Goal: Use online tool/utility: Utilize a website feature to perform a specific function

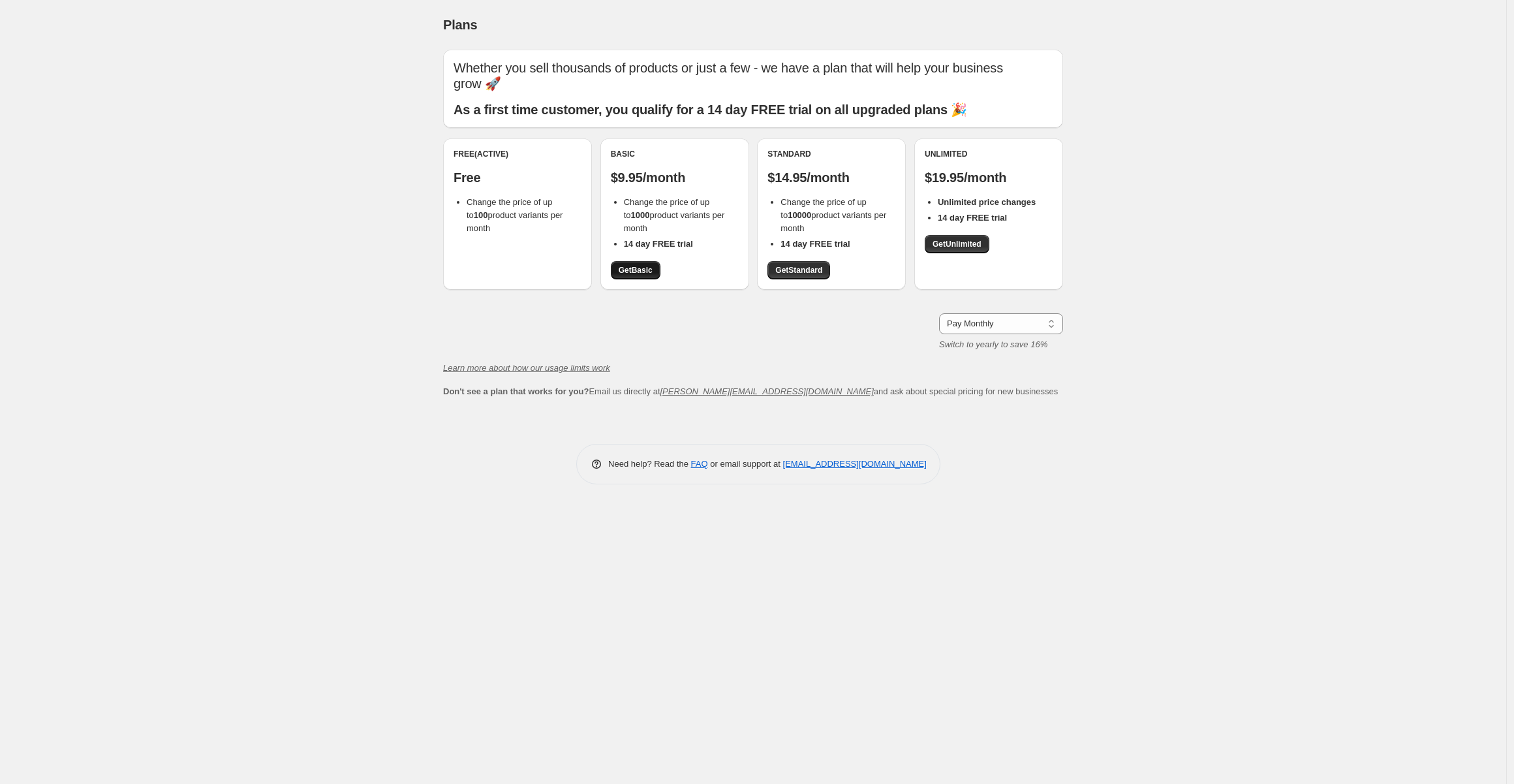
click at [635, 268] on span "Get Basic" at bounding box center [636, 270] width 34 height 10
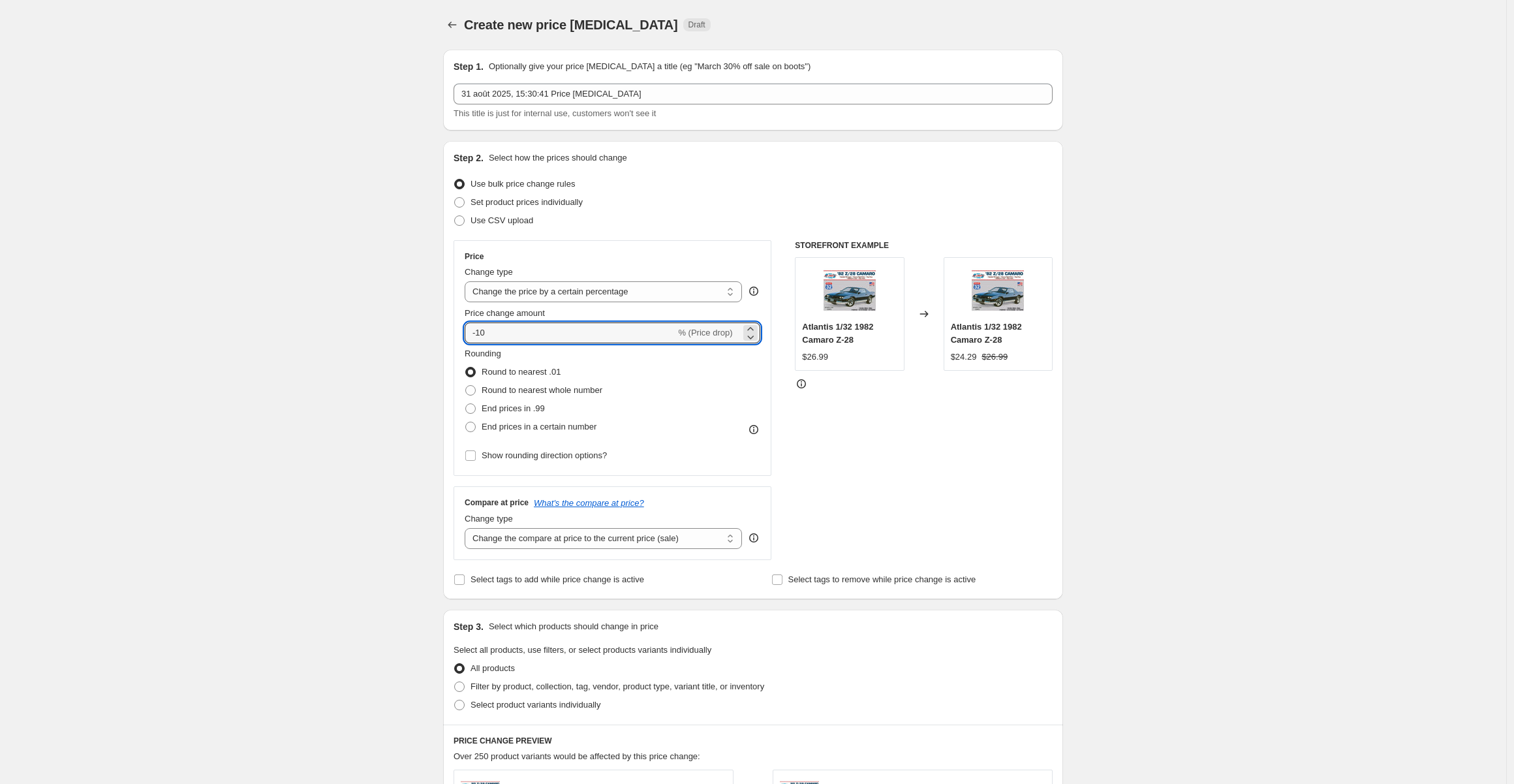
select select "percentage"
click at [478, 332] on input "-10" at bounding box center [567, 333] width 211 height 21
type input "-85"
click at [1214, 325] on div "Create new price change job. This page is ready Create new price change job Dra…" at bounding box center [750, 656] width 1499 height 1313
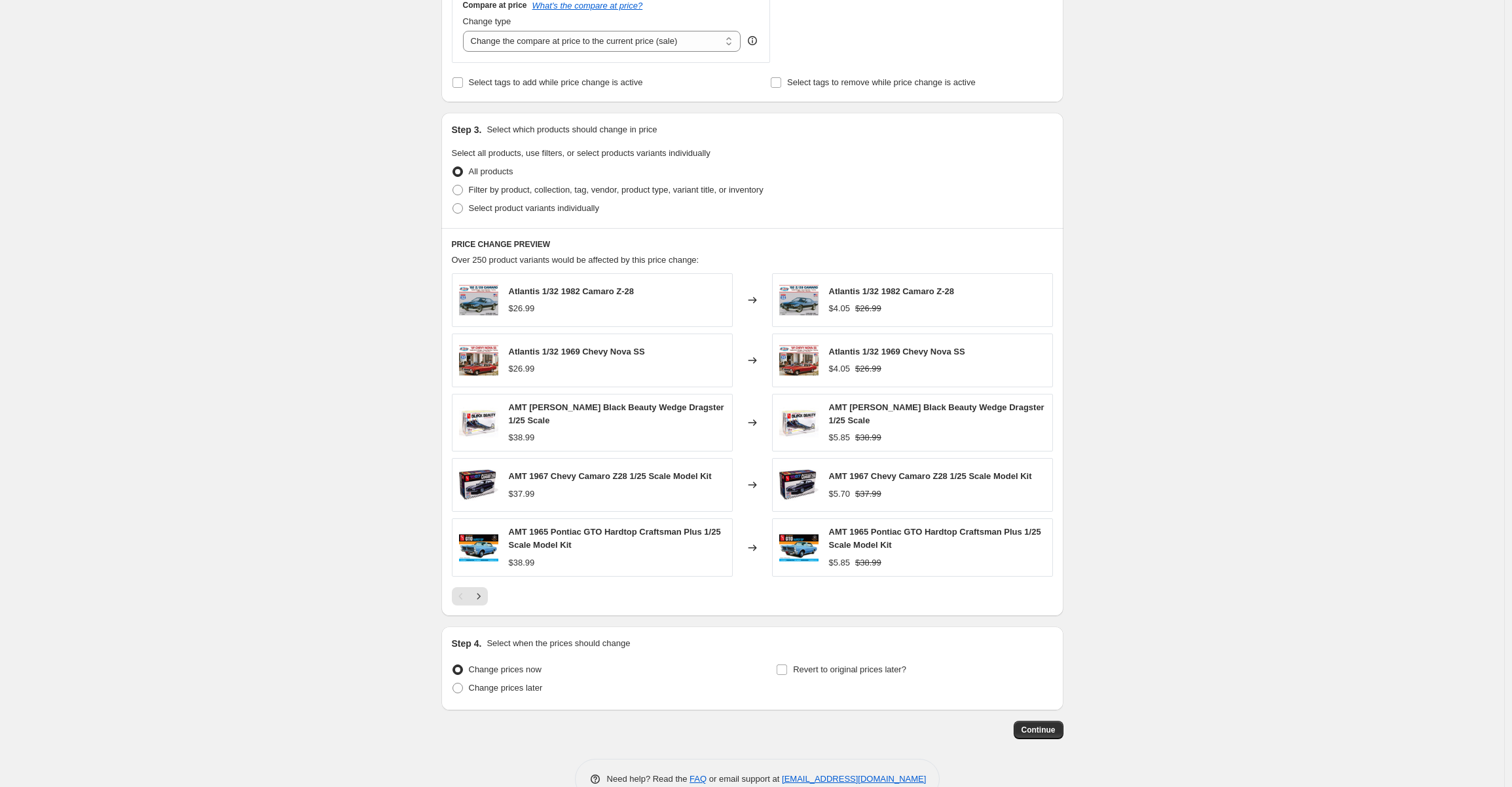
scroll to position [528, 0]
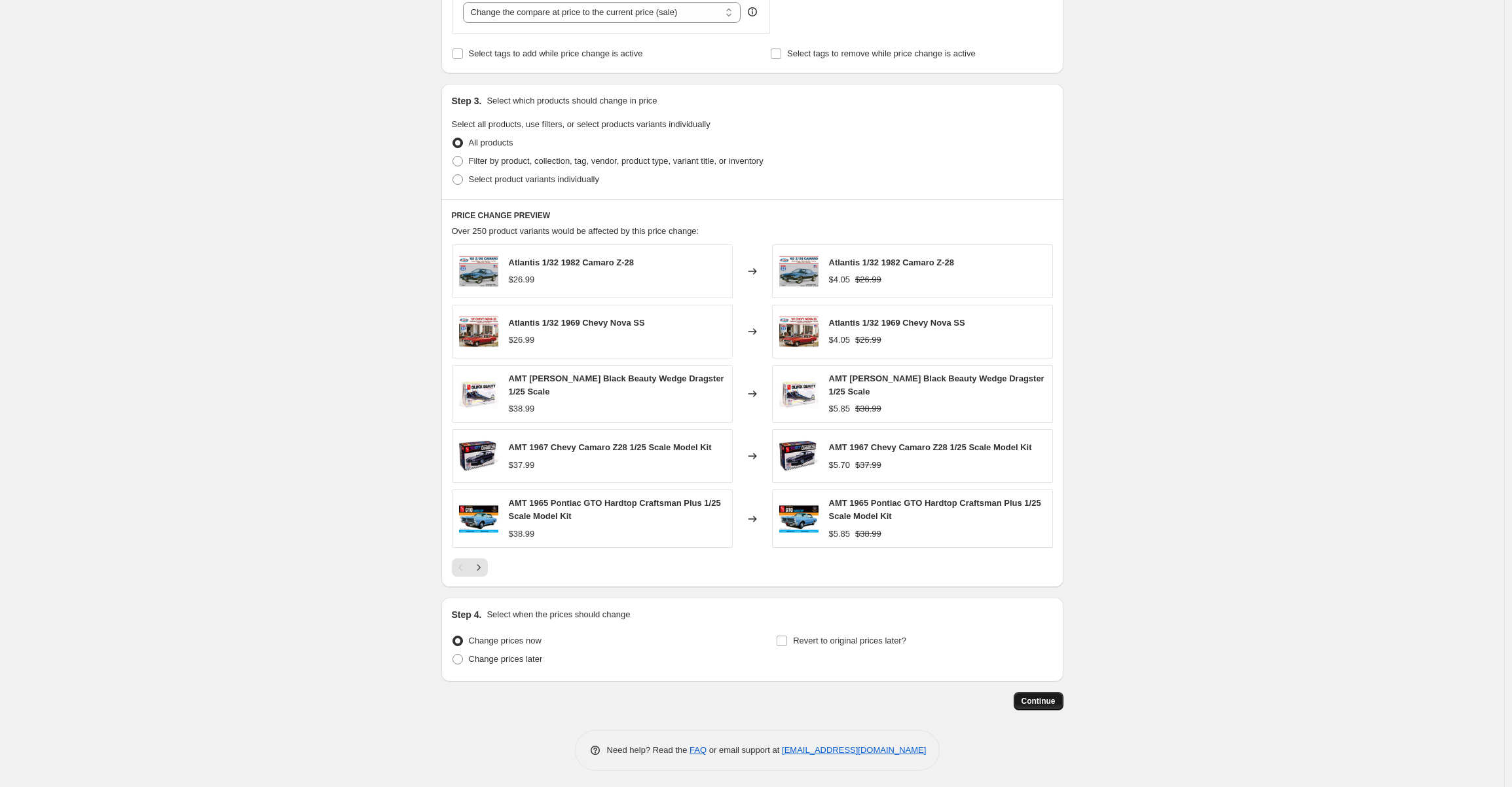
click at [1027, 691] on button "Continue" at bounding box center [1039, 700] width 50 height 18
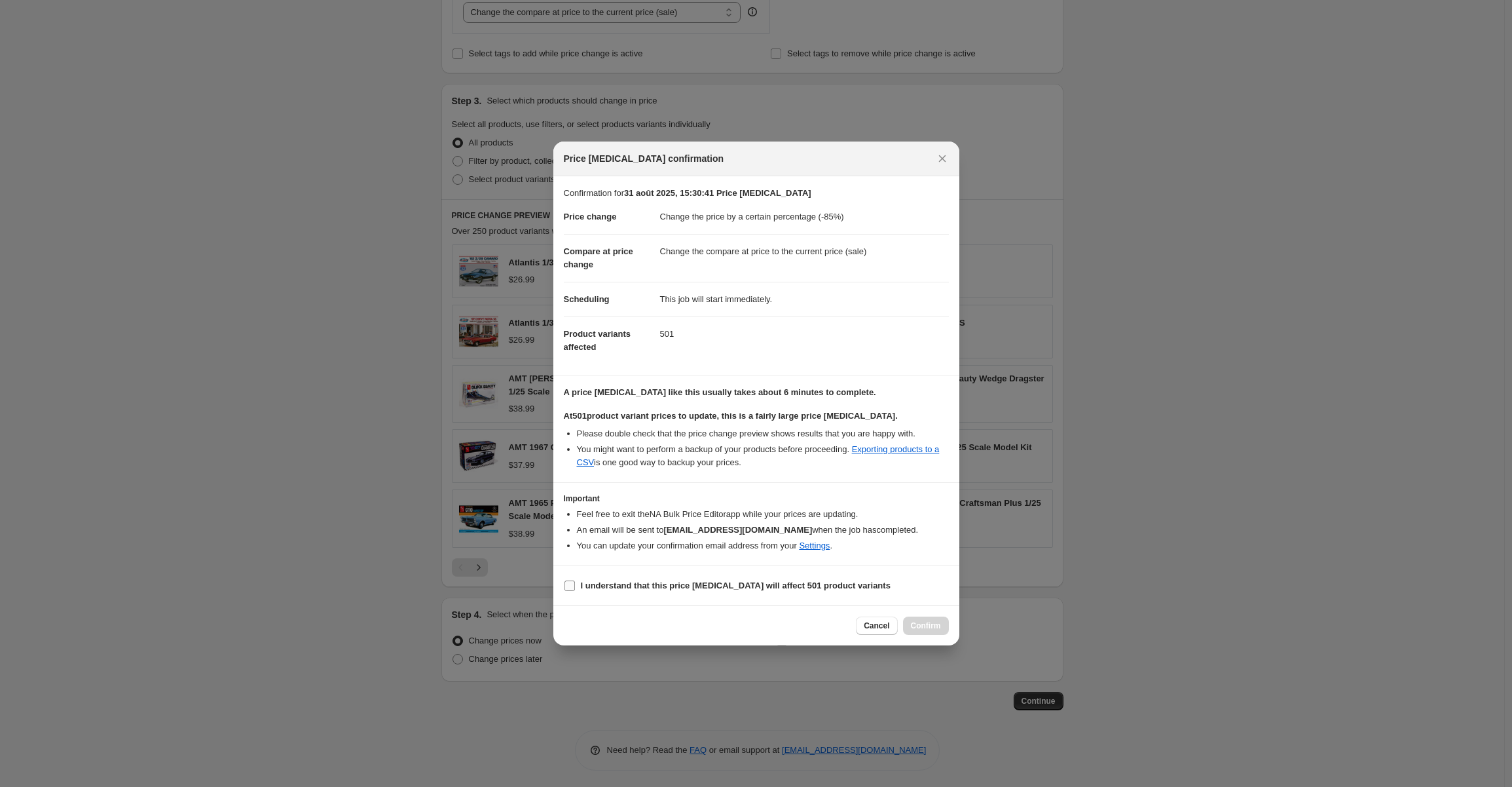
click at [575, 585] on span ":r20:" at bounding box center [570, 586] width 12 height 12
click at [575, 585] on input "I understand that this price change job will affect 501 product variants" at bounding box center [570, 586] width 10 height 10
checkbox input "true"
click at [922, 618] on button "Confirm" at bounding box center [925, 625] width 46 height 18
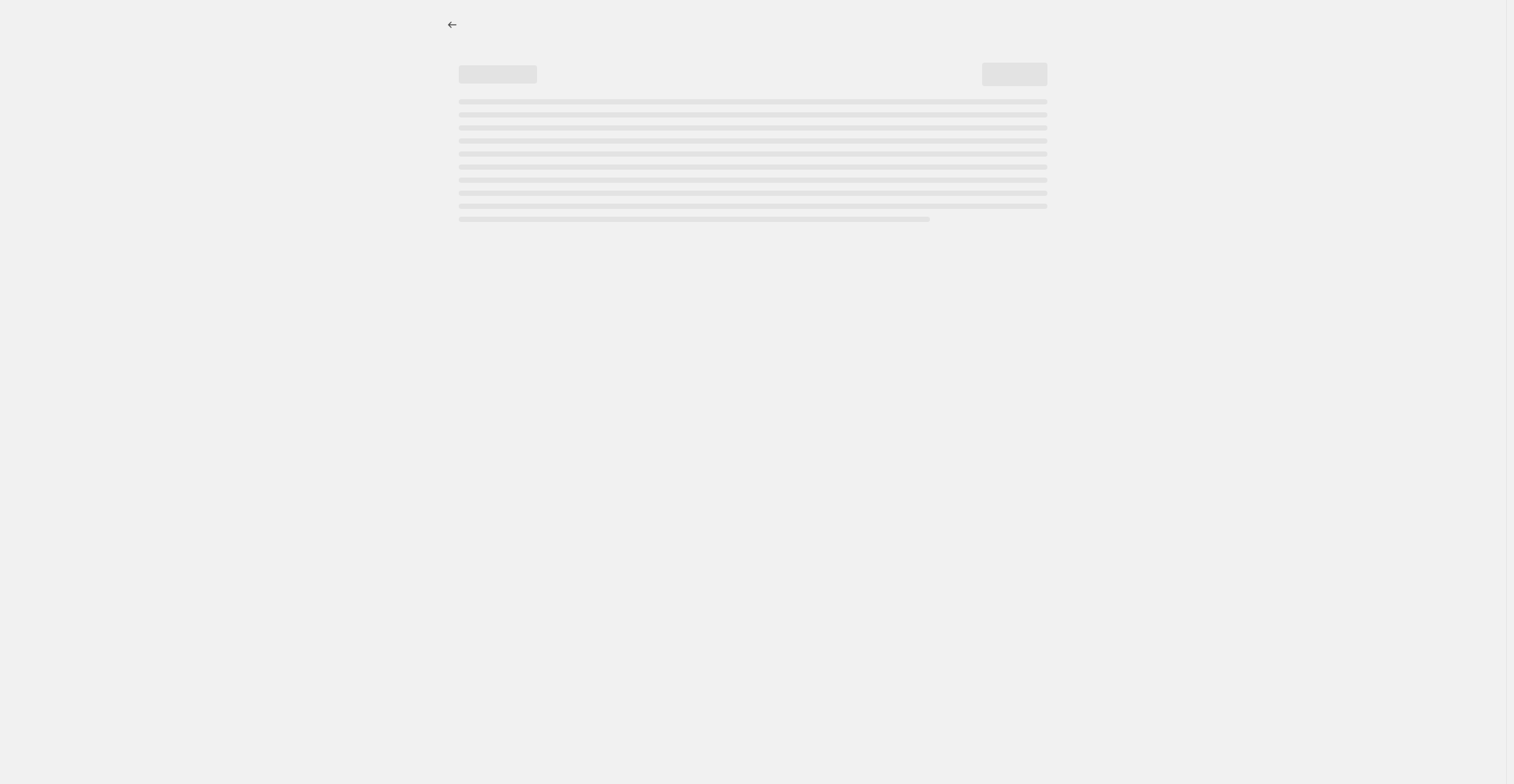
select select "percentage"
